Goal: Task Accomplishment & Management: Manage account settings

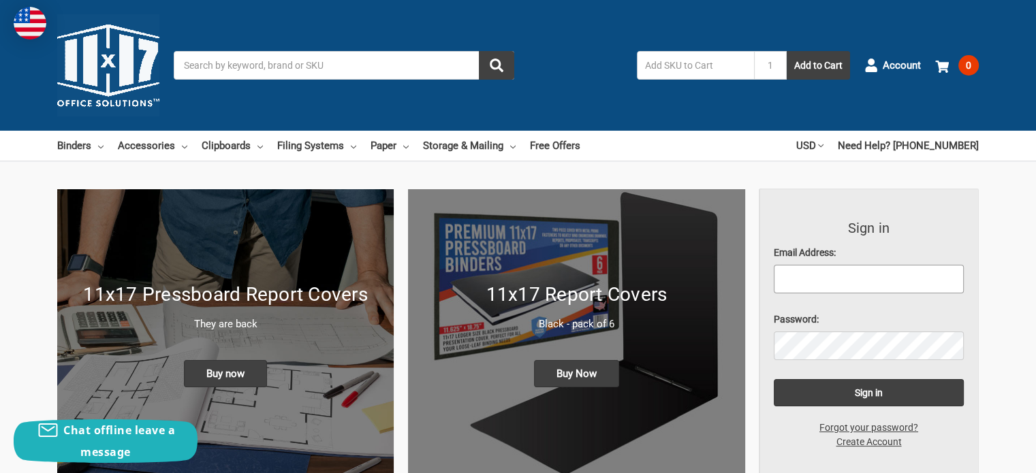
type input "[EMAIL_ADDRESS][PERSON_NAME][DOMAIN_NAME]"
click at [892, 67] on span "Account" at bounding box center [902, 66] width 38 height 16
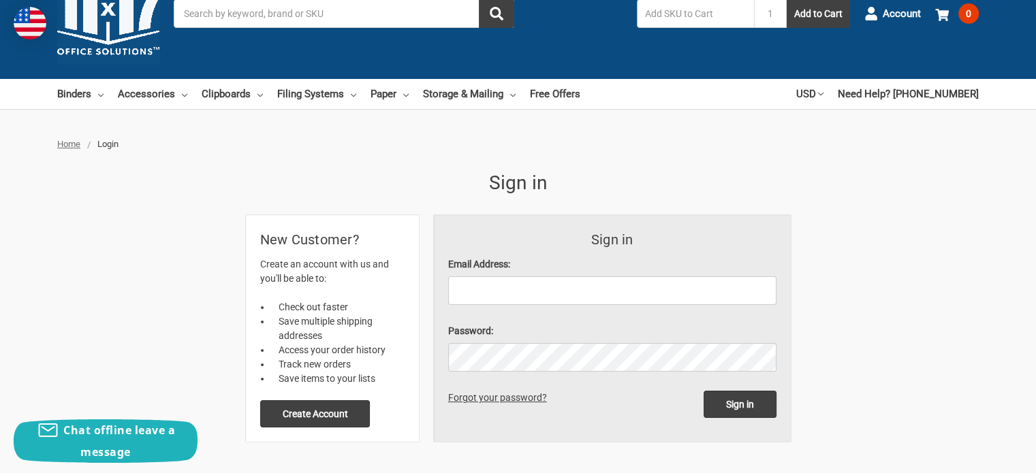
scroll to position [136, 0]
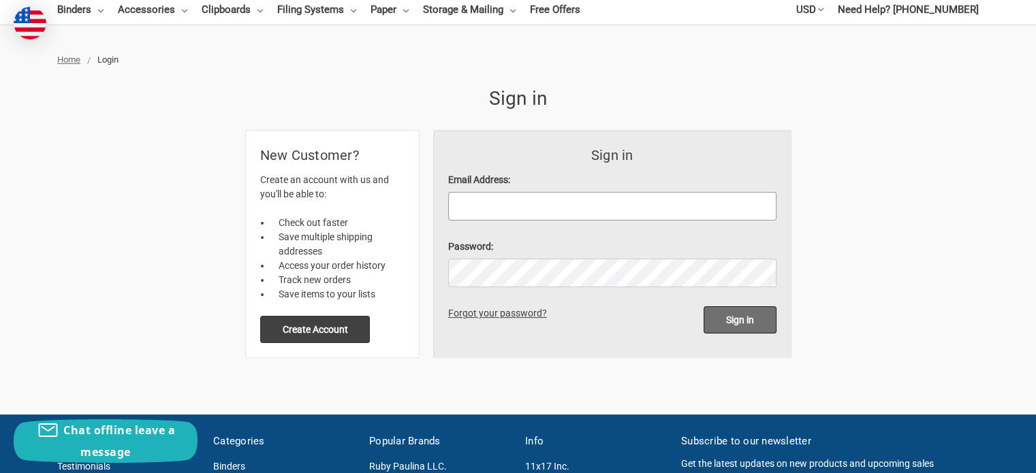
type input "[EMAIL_ADDRESS][PERSON_NAME][DOMAIN_NAME]"
click at [736, 318] on input "Sign in" at bounding box center [740, 319] width 73 height 27
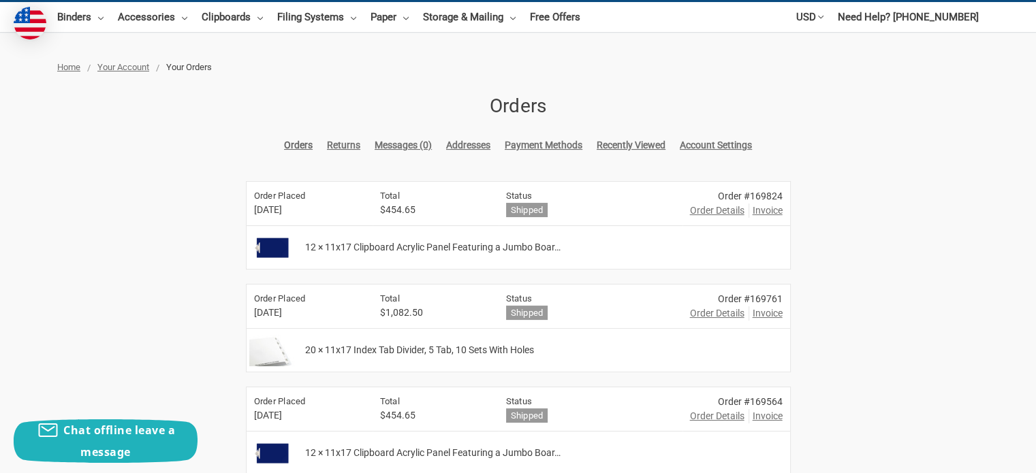
scroll to position [136, 0]
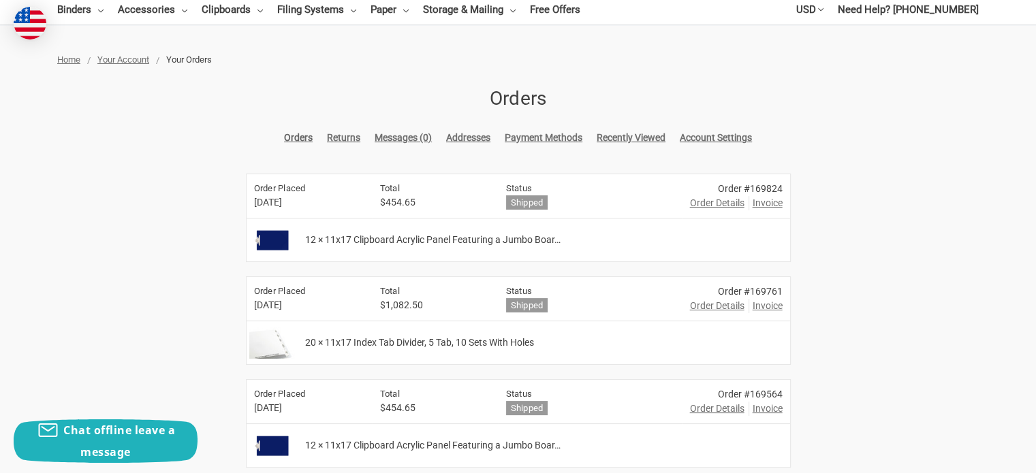
click at [761, 205] on span "Invoice" at bounding box center [768, 203] width 30 height 14
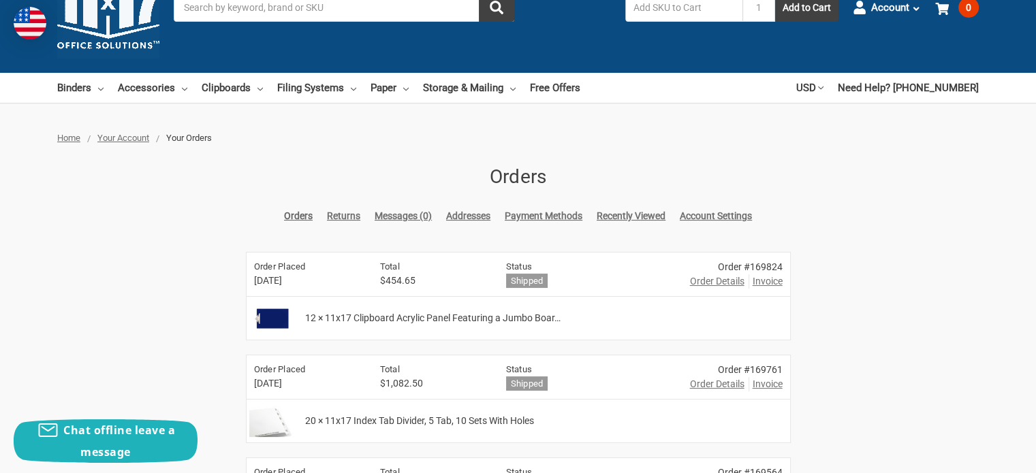
scroll to position [0, 0]
